Goal: Task Accomplishment & Management: Manage account settings

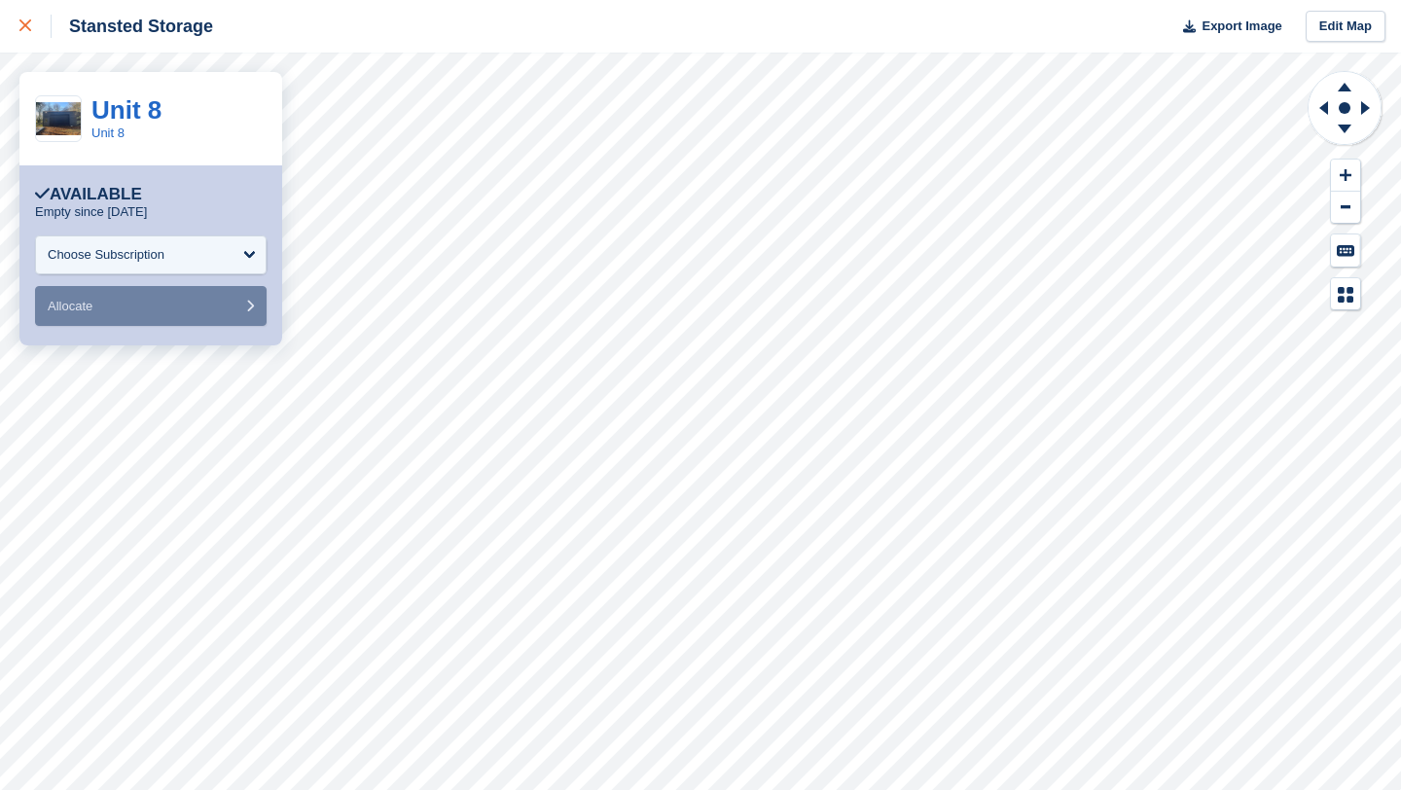
click at [25, 30] on icon at bounding box center [25, 25] width 12 height 12
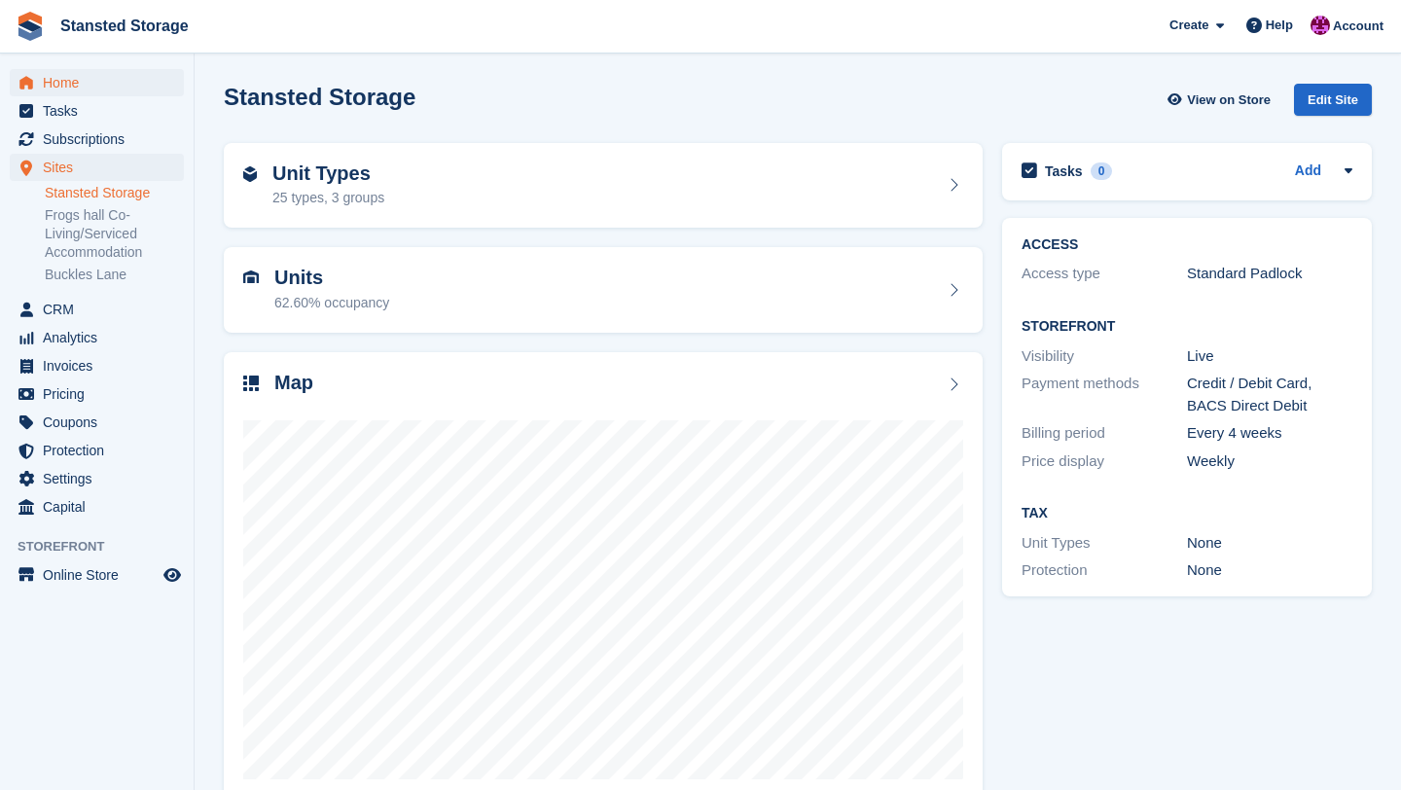
click at [112, 86] on span "Home" at bounding box center [101, 82] width 117 height 27
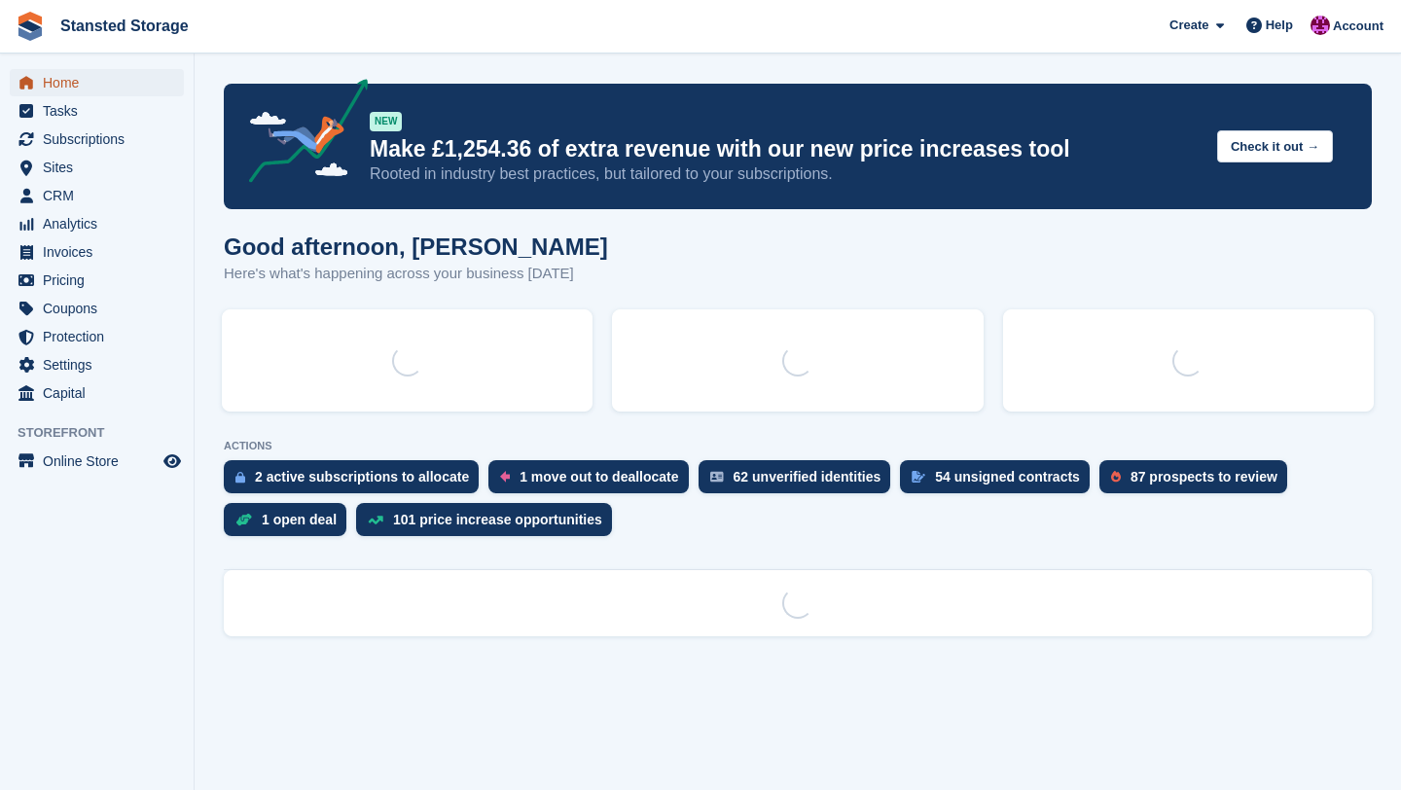
click at [75, 85] on span "Home" at bounding box center [101, 82] width 117 height 27
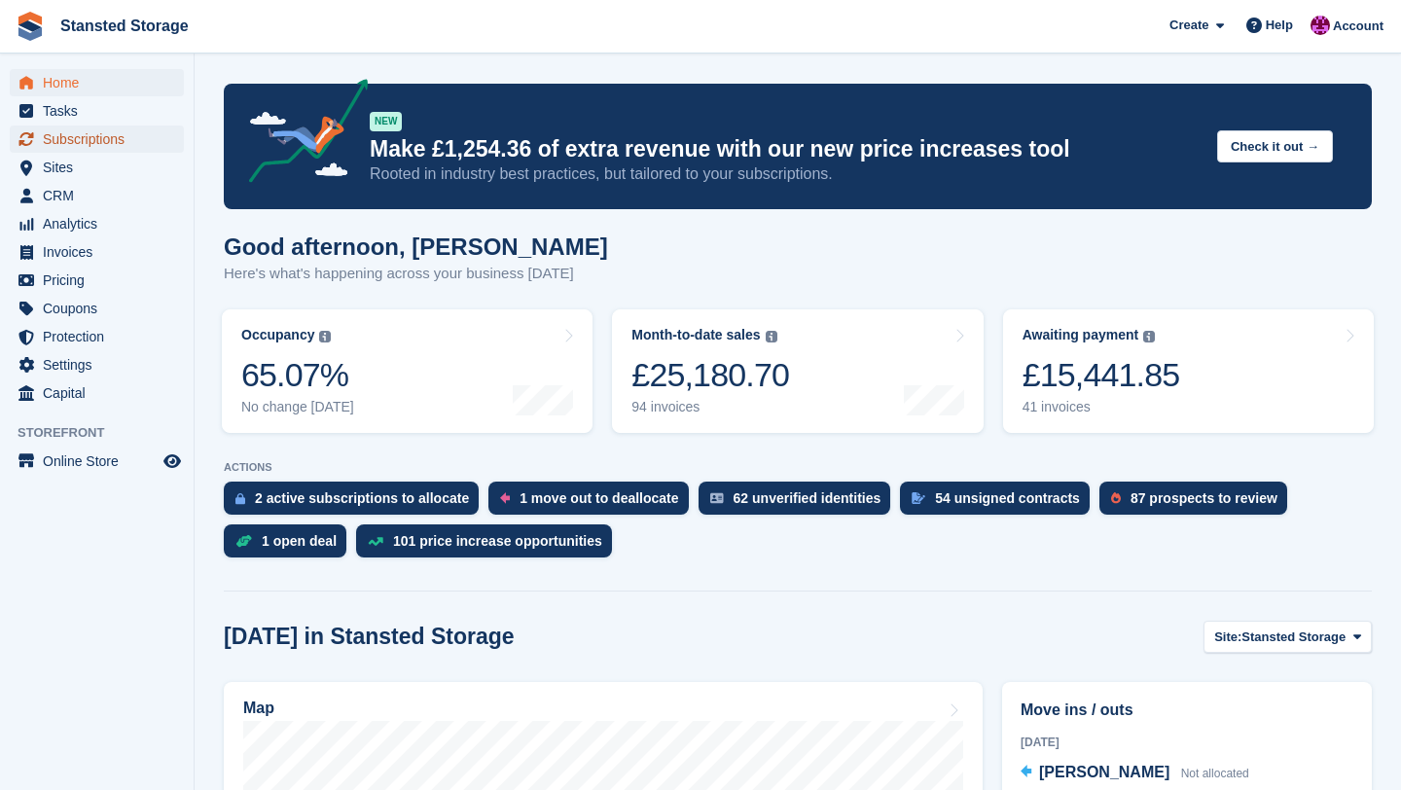
click at [102, 142] on span "Subscriptions" at bounding box center [101, 139] width 117 height 27
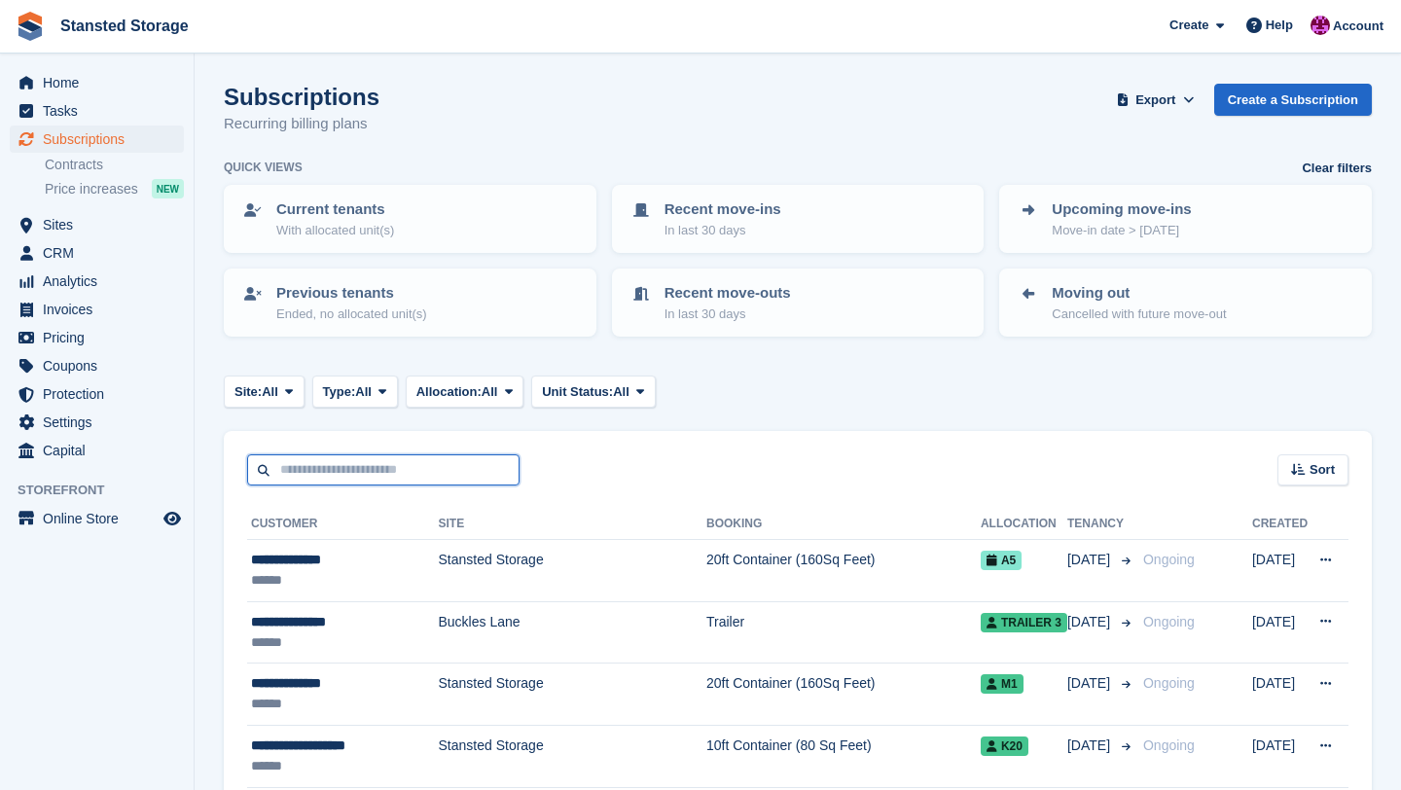
click at [305, 465] on input "text" at bounding box center [383, 470] width 272 height 32
type input "*********"
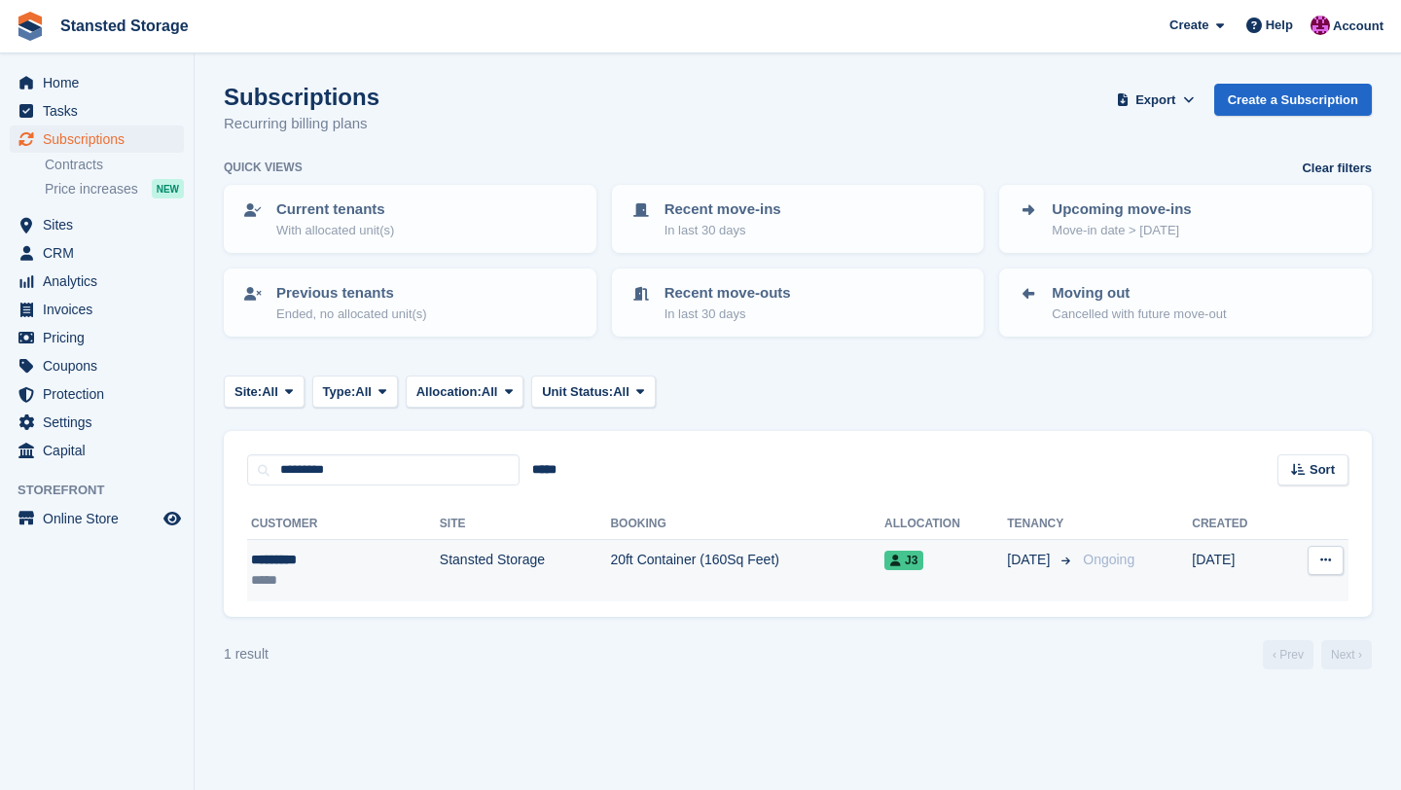
click at [649, 561] on td "20ft Container (160Sq Feet)" at bounding box center [747, 570] width 274 height 61
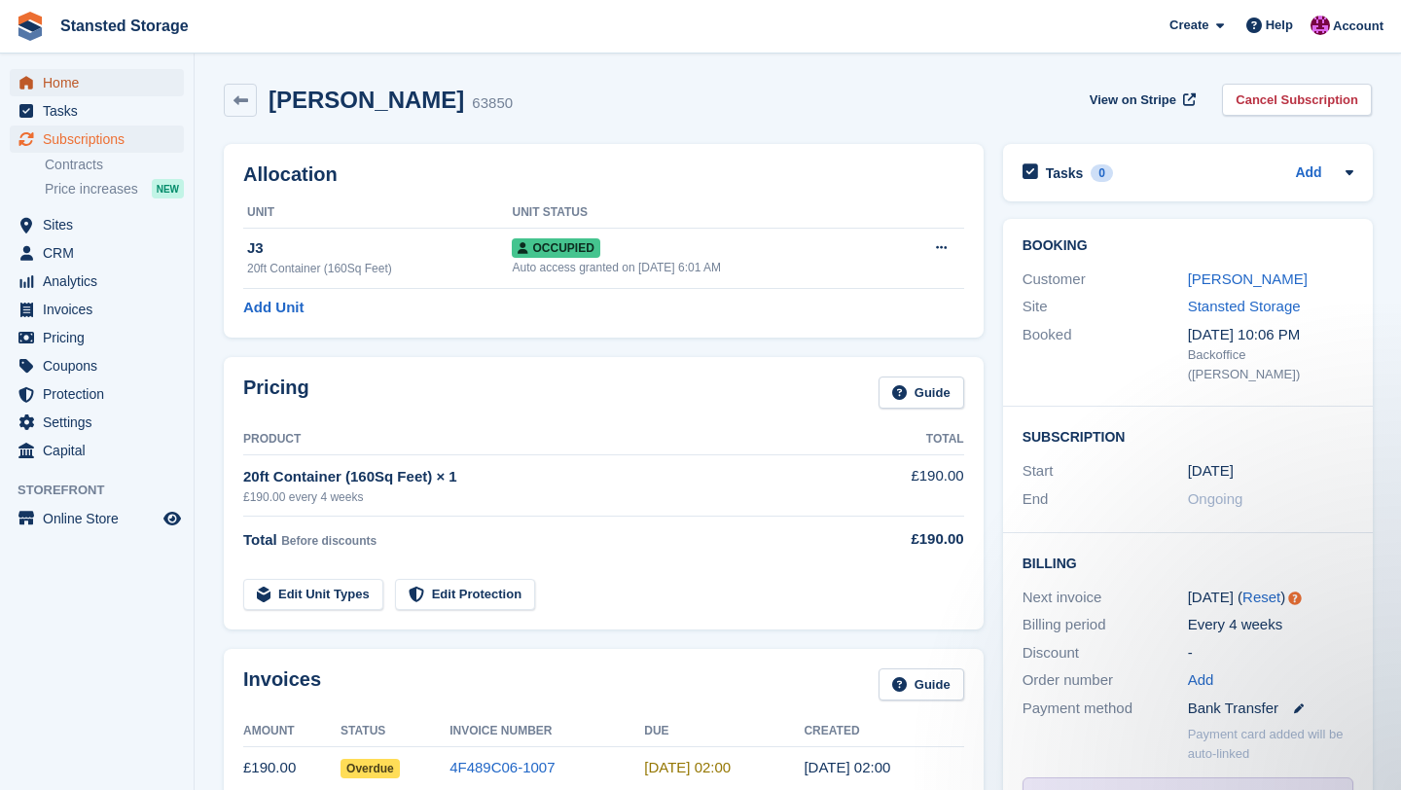
click at [129, 83] on span "Home" at bounding box center [101, 82] width 117 height 27
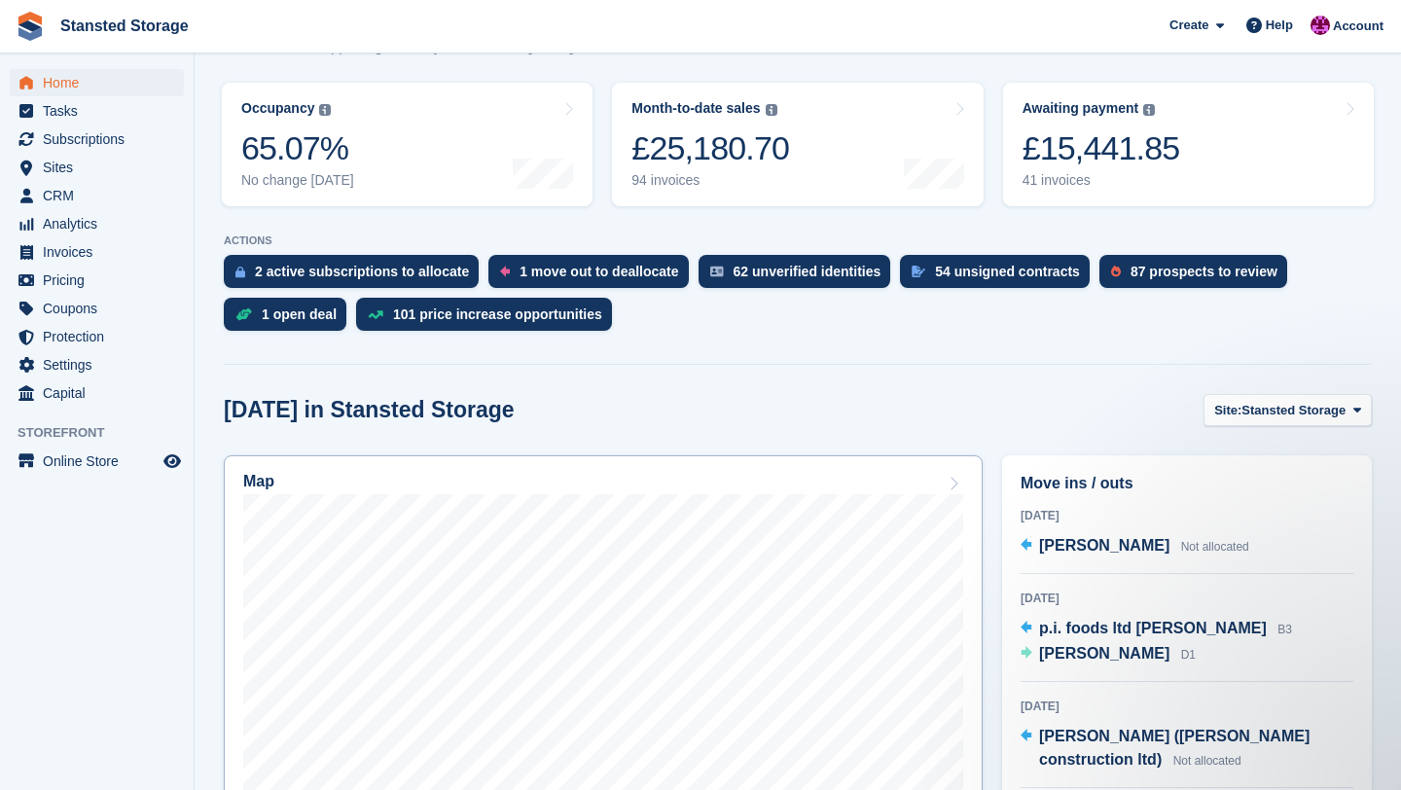
scroll to position [232, 0]
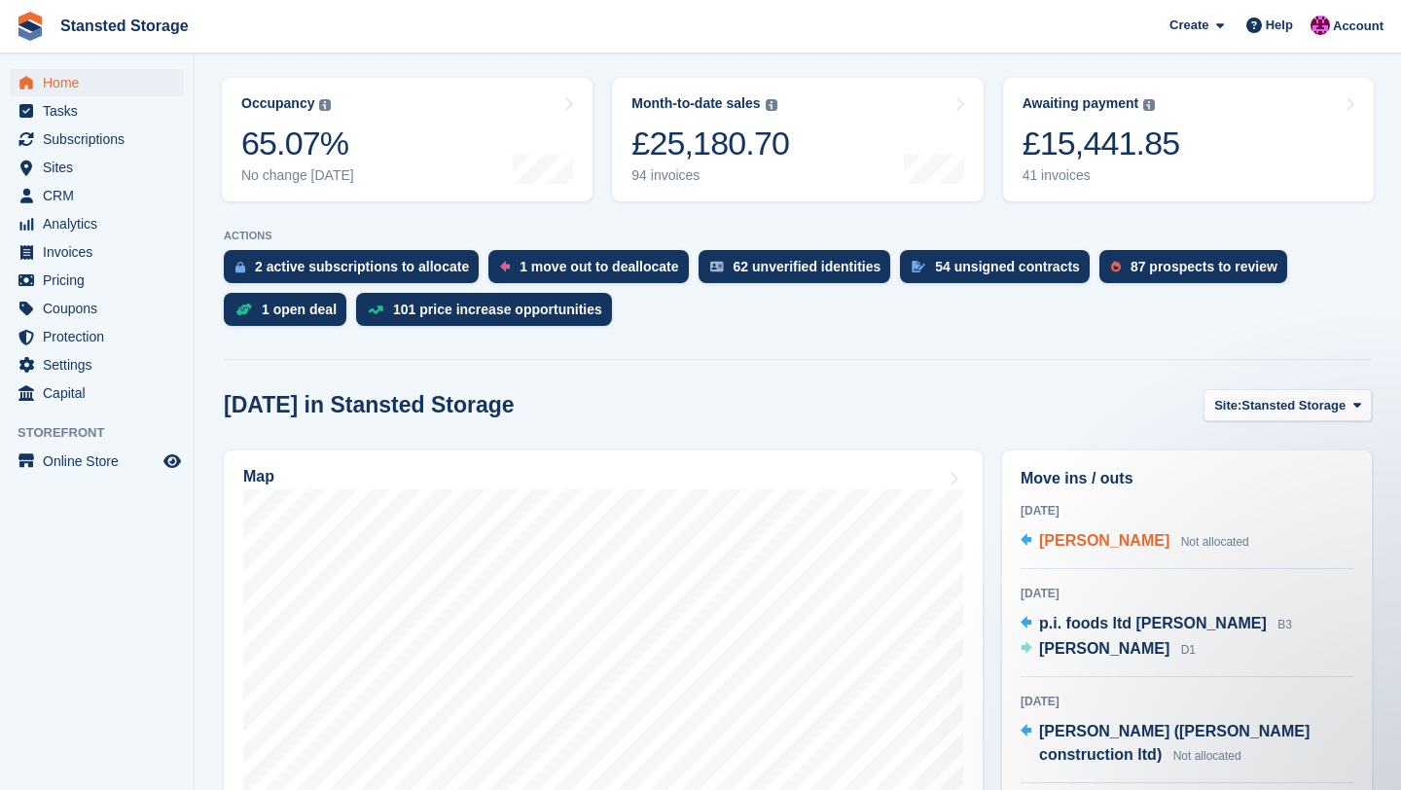
click at [1058, 540] on span "[PERSON_NAME]" at bounding box center [1104, 540] width 130 height 17
